Goal: Information Seeking & Learning: Learn about a topic

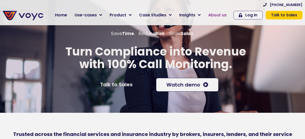
click at [223, 17] on span "About us" at bounding box center [217, 15] width 18 height 6
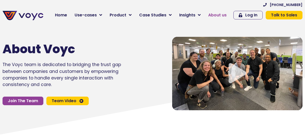
click at [225, 15] on span "About us" at bounding box center [217, 15] width 18 height 6
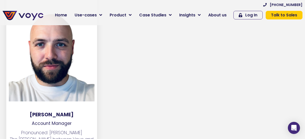
scroll to position [2829, 0]
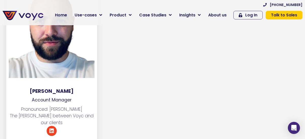
click at [183, 106] on div at bounding box center [152, 56] width 101 height 179
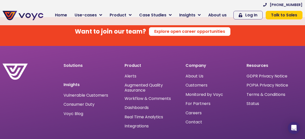
scroll to position [3277, 0]
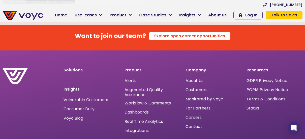
click at [193, 117] on span "Careers" at bounding box center [193, 117] width 16 height 0
